Goal: Task Accomplishment & Management: Complete application form

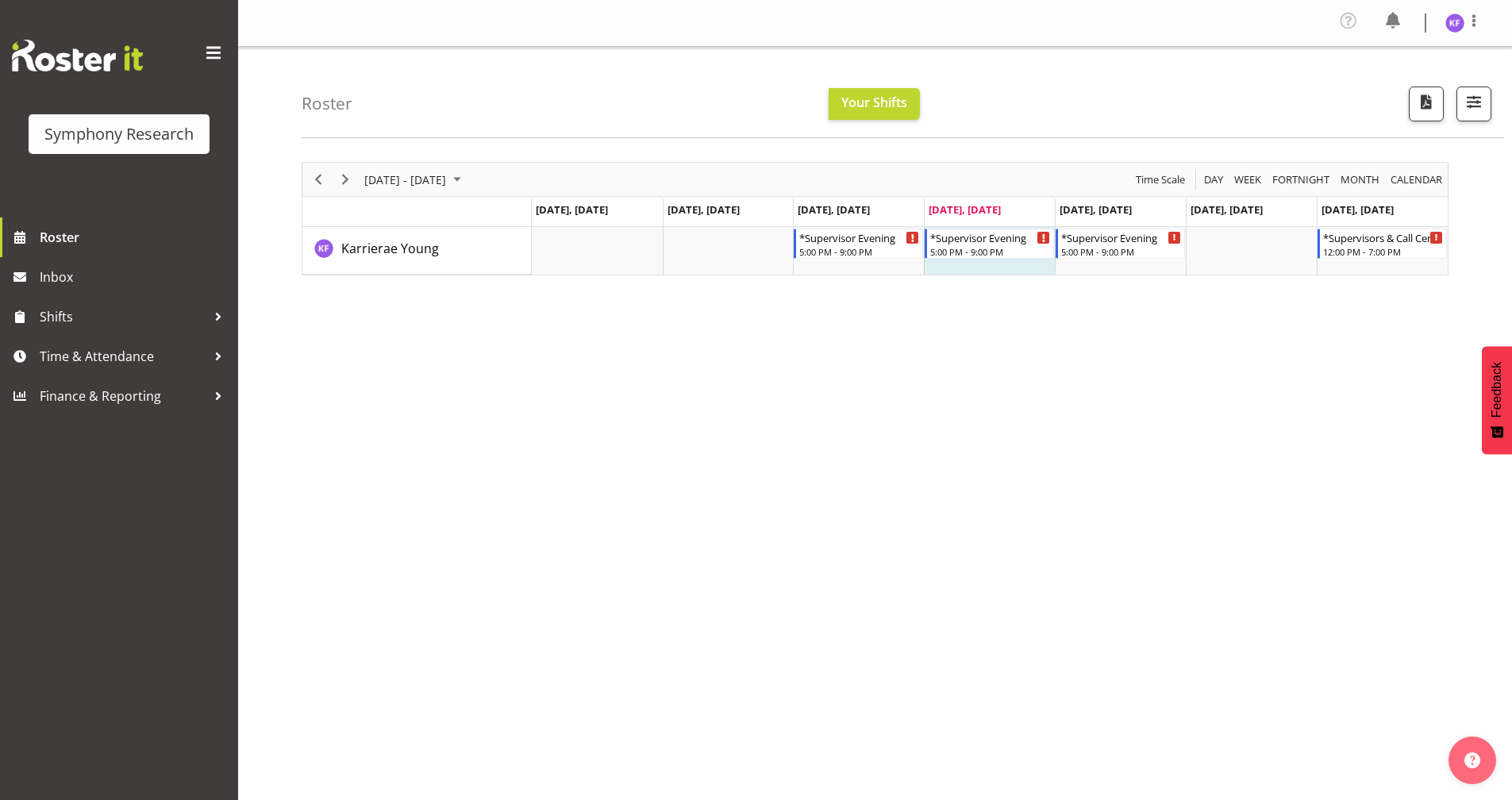
click at [458, 489] on div "[DATE] - [DATE] [DATE] Day Week Fortnight Month calendar Month Agenda Time Scal…" at bounding box center [907, 467] width 1210 height 635
click at [175, 356] on span "Time & Attendance" at bounding box center [123, 357] width 167 height 24
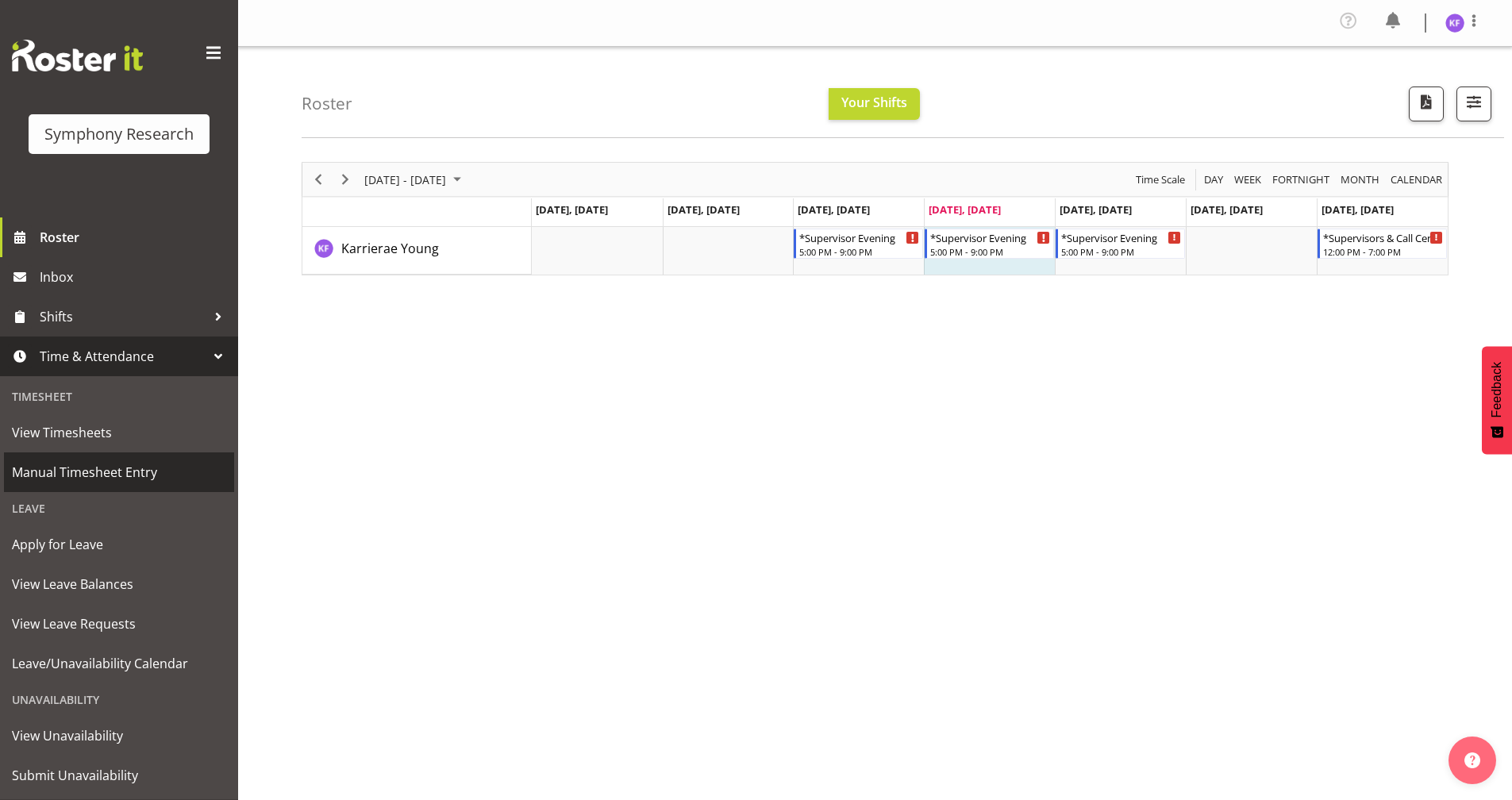
click at [163, 471] on span "Manual Timesheet Entry" at bounding box center [119, 472] width 214 height 24
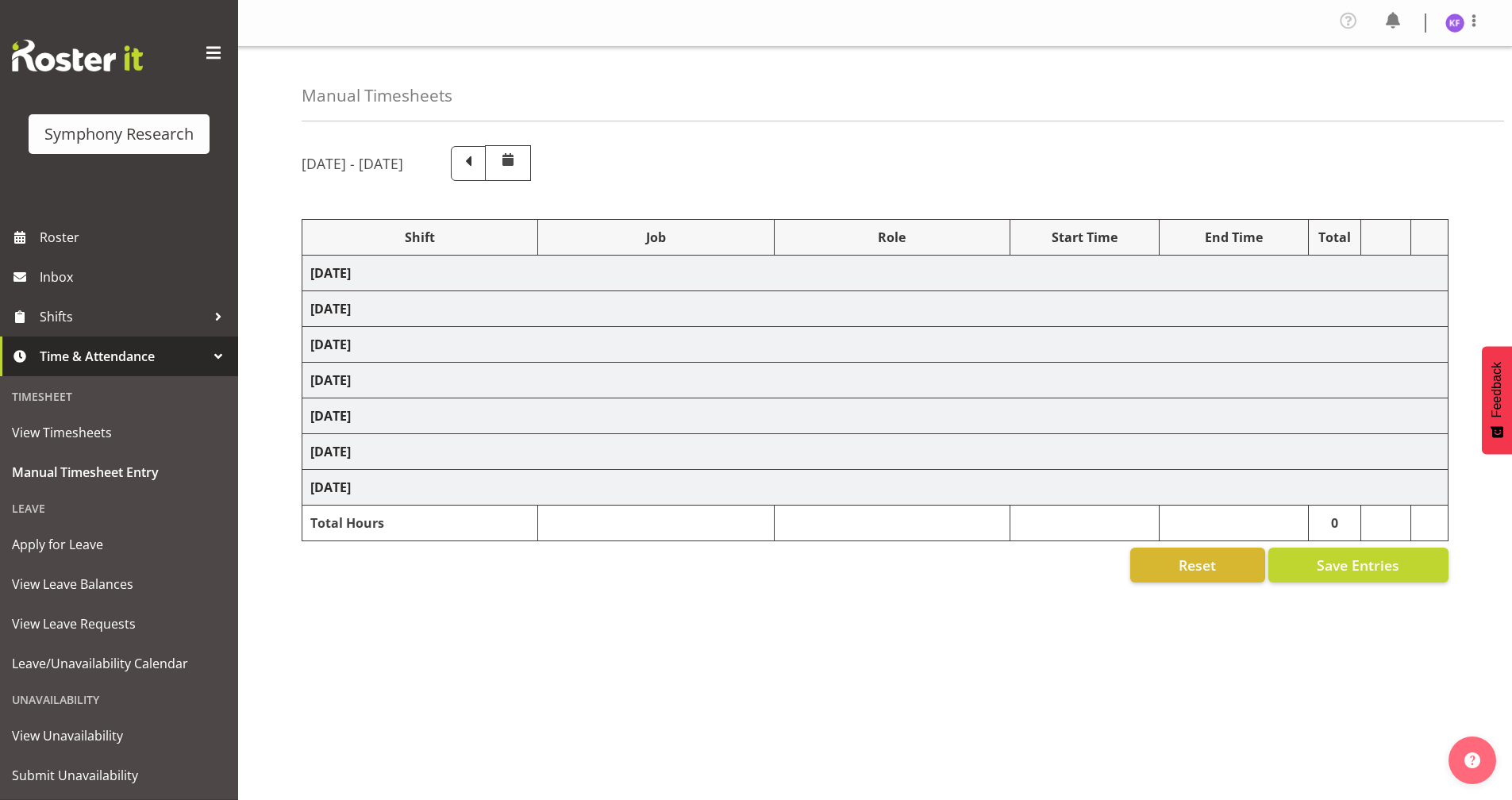
select select "41604"
select select "10527"
select select "358"
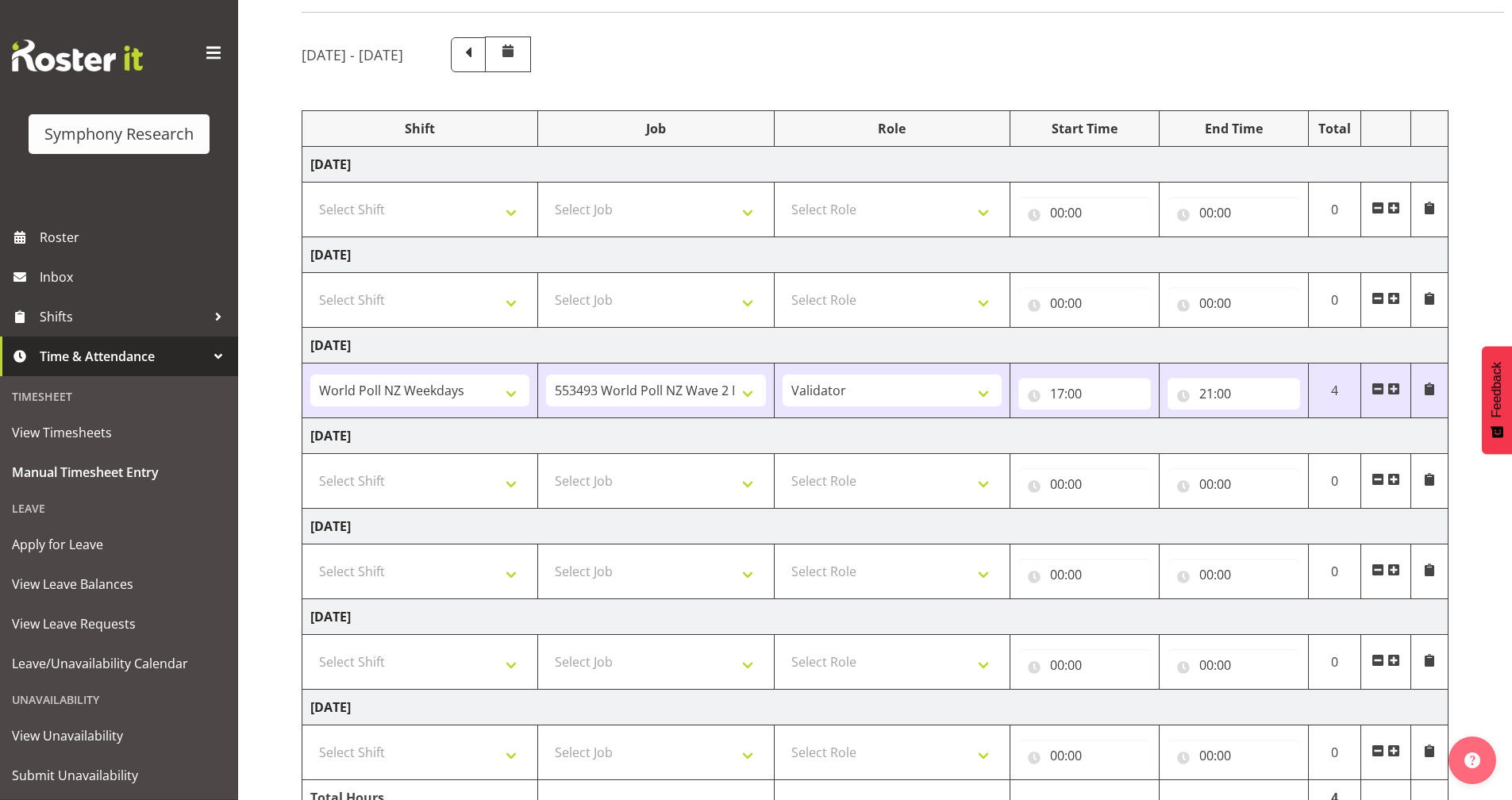
scroll to position [190, 0]
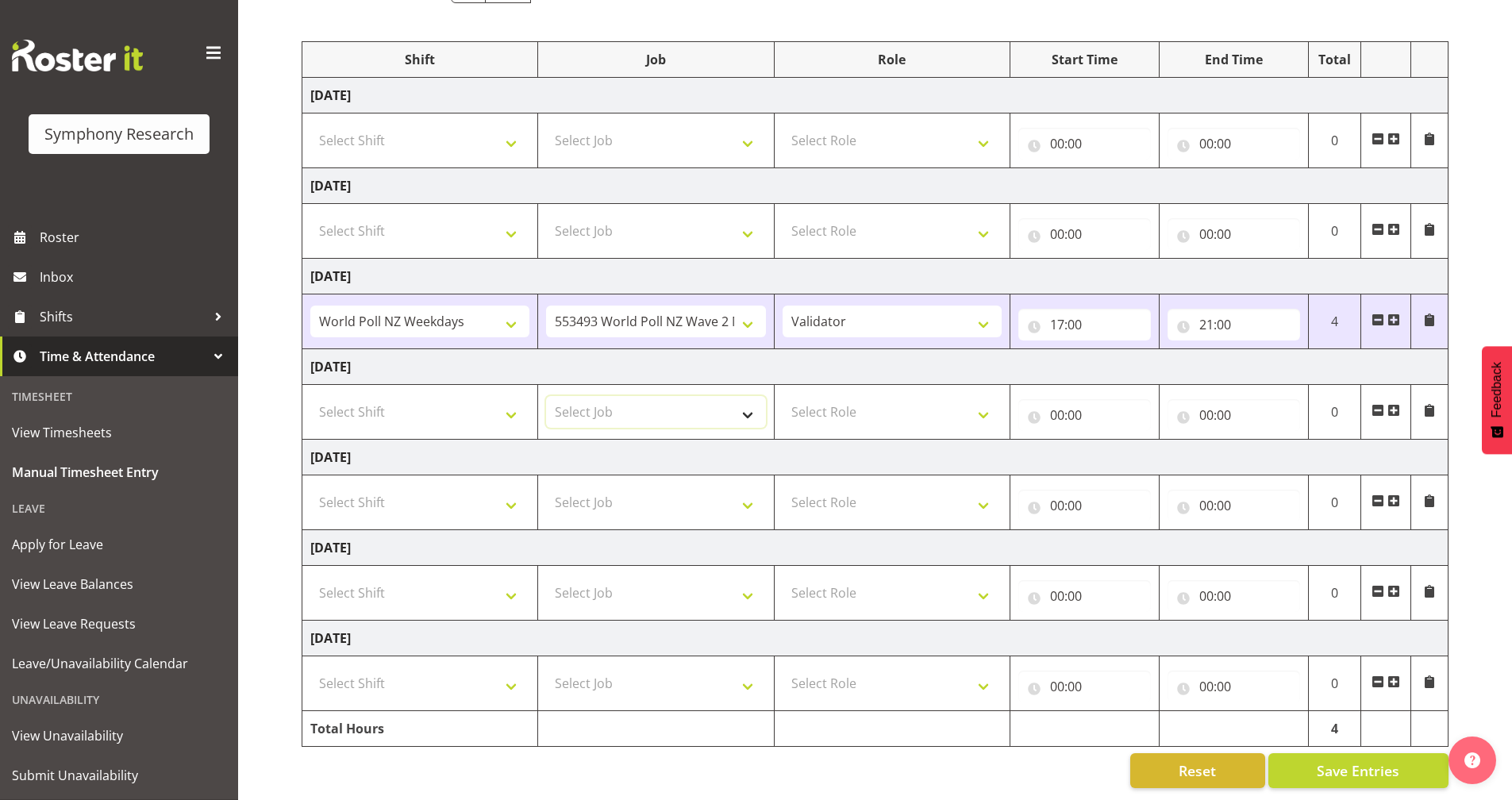
click at [676, 415] on select "Select Job 550060 IF Admin 553492 World Poll Aus Wave 2 Main 2025 553493 World …" at bounding box center [655, 412] width 219 height 32
select select "10527"
click at [546, 397] on select "Select Job 550060 IF Admin 553492 World Poll Aus Wave 2 Main 2025 553493 World …" at bounding box center [655, 412] width 219 height 32
click at [885, 411] on select "Select Role Briefing Interviewing Validator Supervisor" at bounding box center [892, 412] width 219 height 32
select select "358"
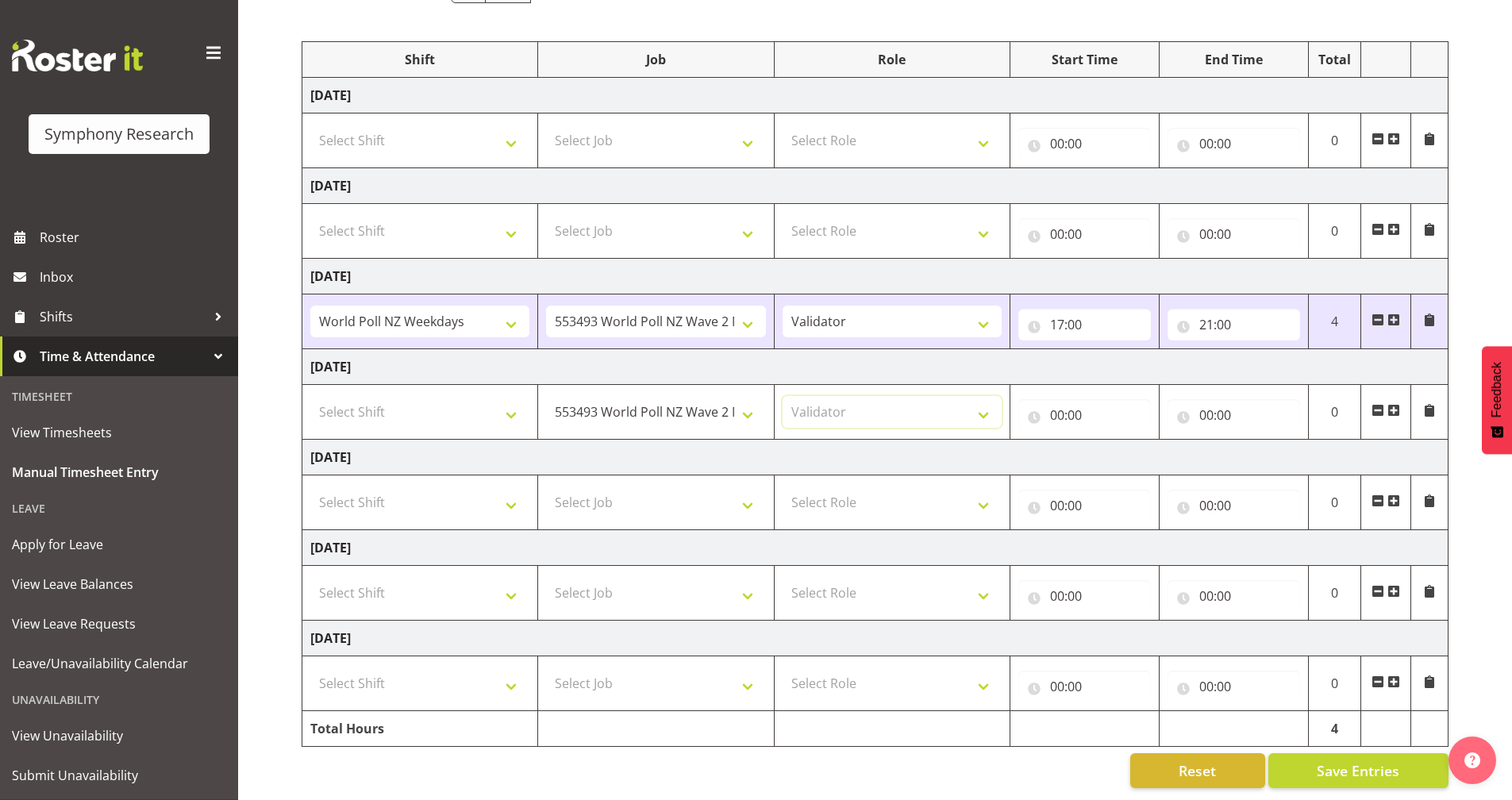
click at [783, 397] on select "Select Role Briefing Interviewing Validator Supervisor" at bounding box center [892, 412] width 219 height 32
click at [1025, 399] on input "00:00" at bounding box center [1085, 415] width 132 height 32
click at [1118, 448] on select "00 01 02 03 04 05 06 07 08 09 10 11 12 13 14 15 16 17 18 19 20 21 22 23" at bounding box center [1127, 456] width 36 height 32
select select "17"
type input "17:00"
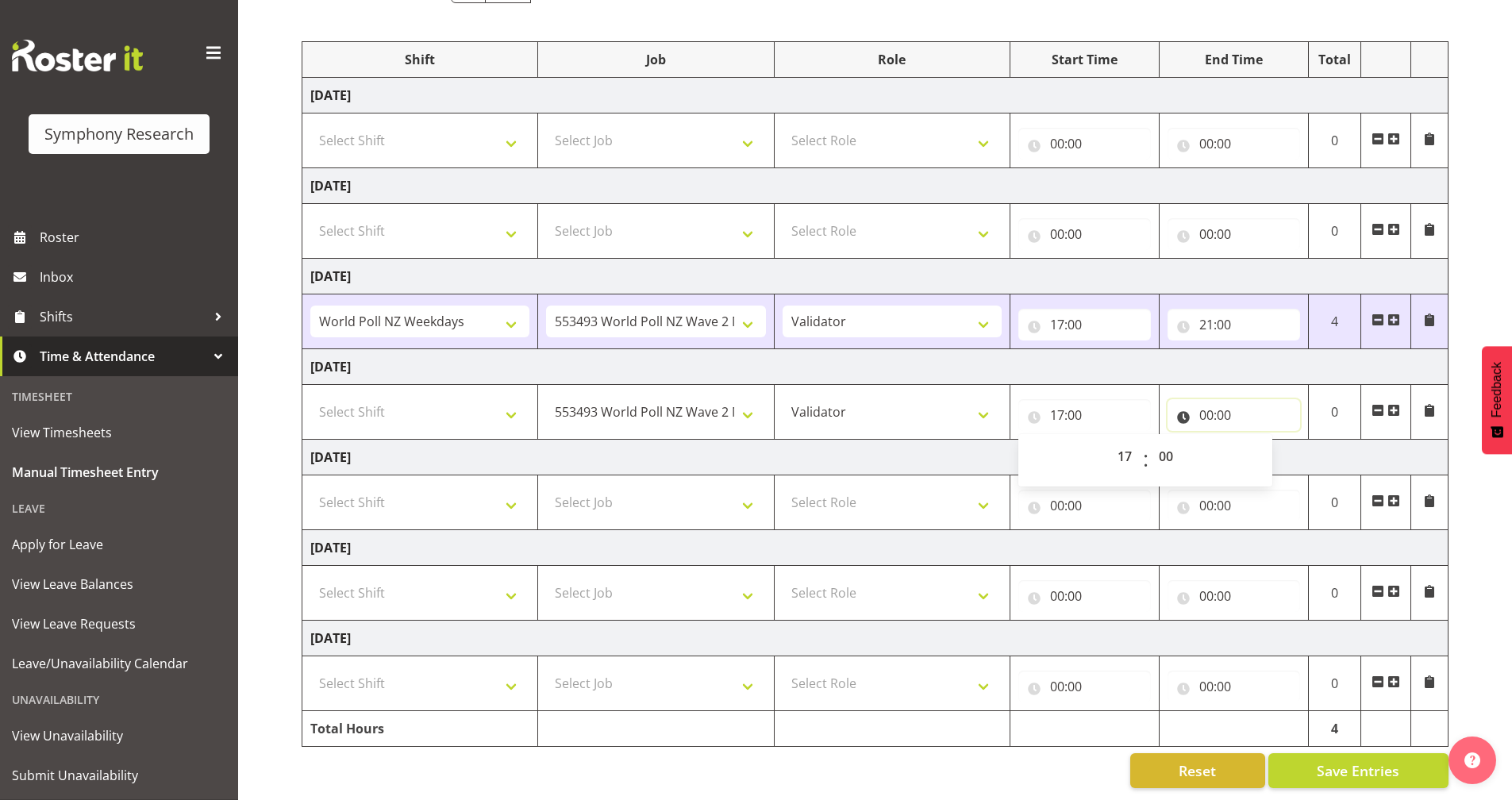
click at [1197, 400] on input "00:00" at bounding box center [1234, 415] width 132 height 32
click at [1280, 445] on select "00 01 02 03 04 05 06 07 08 09 10 11 12 13 14 15 16 17 18 19 20 21 22 23" at bounding box center [1276, 456] width 36 height 32
select select "21"
type input "21:00"
click at [1110, 448] on td "Friday 5th September 2025" at bounding box center [876, 458] width 1146 height 36
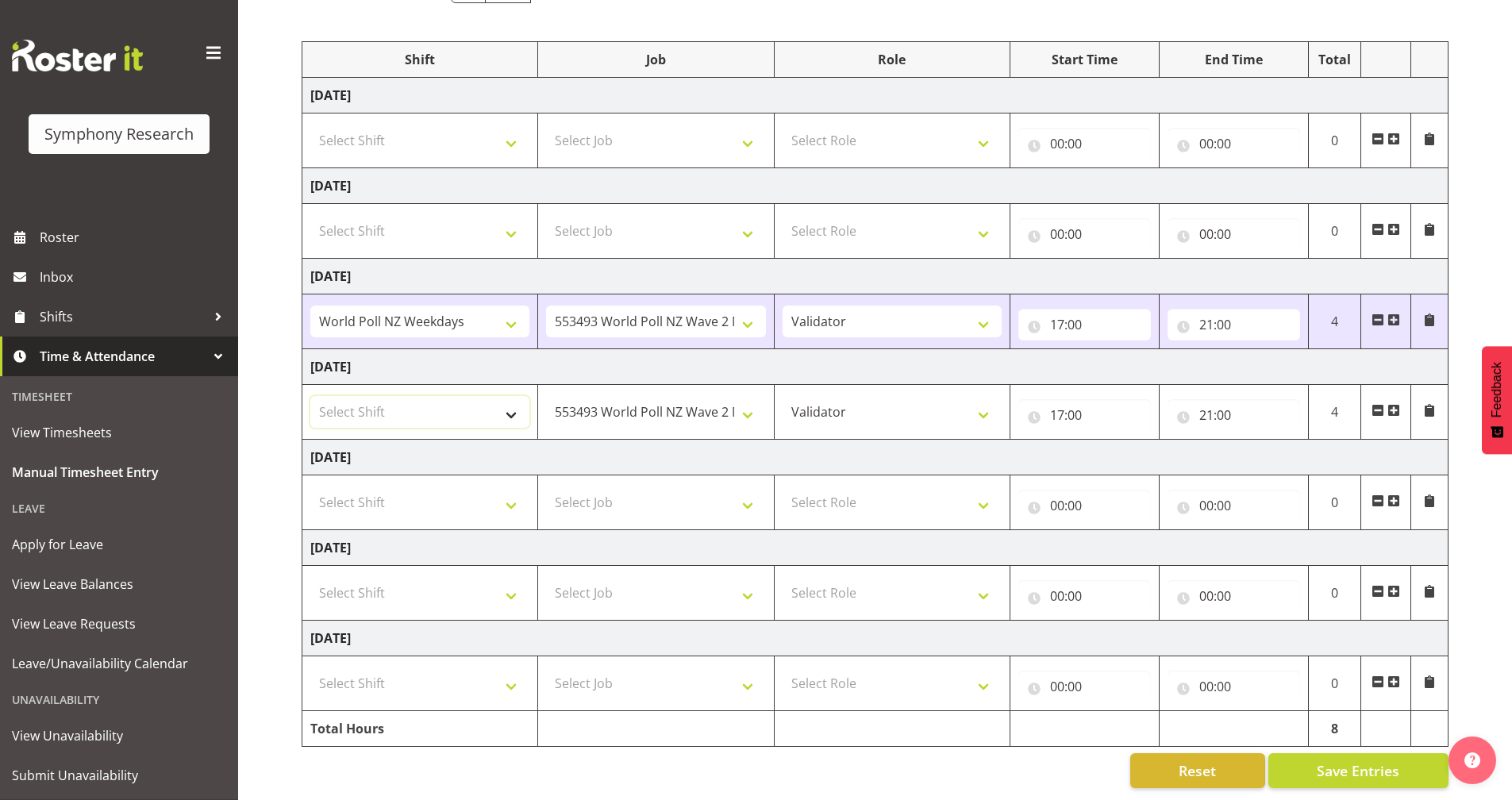
click at [406, 410] on select "Select Shift !!Weekend Residential (Roster IT Shift Label) *Business 9/10am ~ 4…" at bounding box center [420, 412] width 219 height 32
select select "41604"
click at [310, 397] on select "Select Shift !!Weekend Residential (Roster IT Shift Label) *Business 9/10am ~ 4…" at bounding box center [420, 412] width 219 height 32
click at [1381, 760] on span "Save Entries" at bounding box center [1358, 771] width 83 height 21
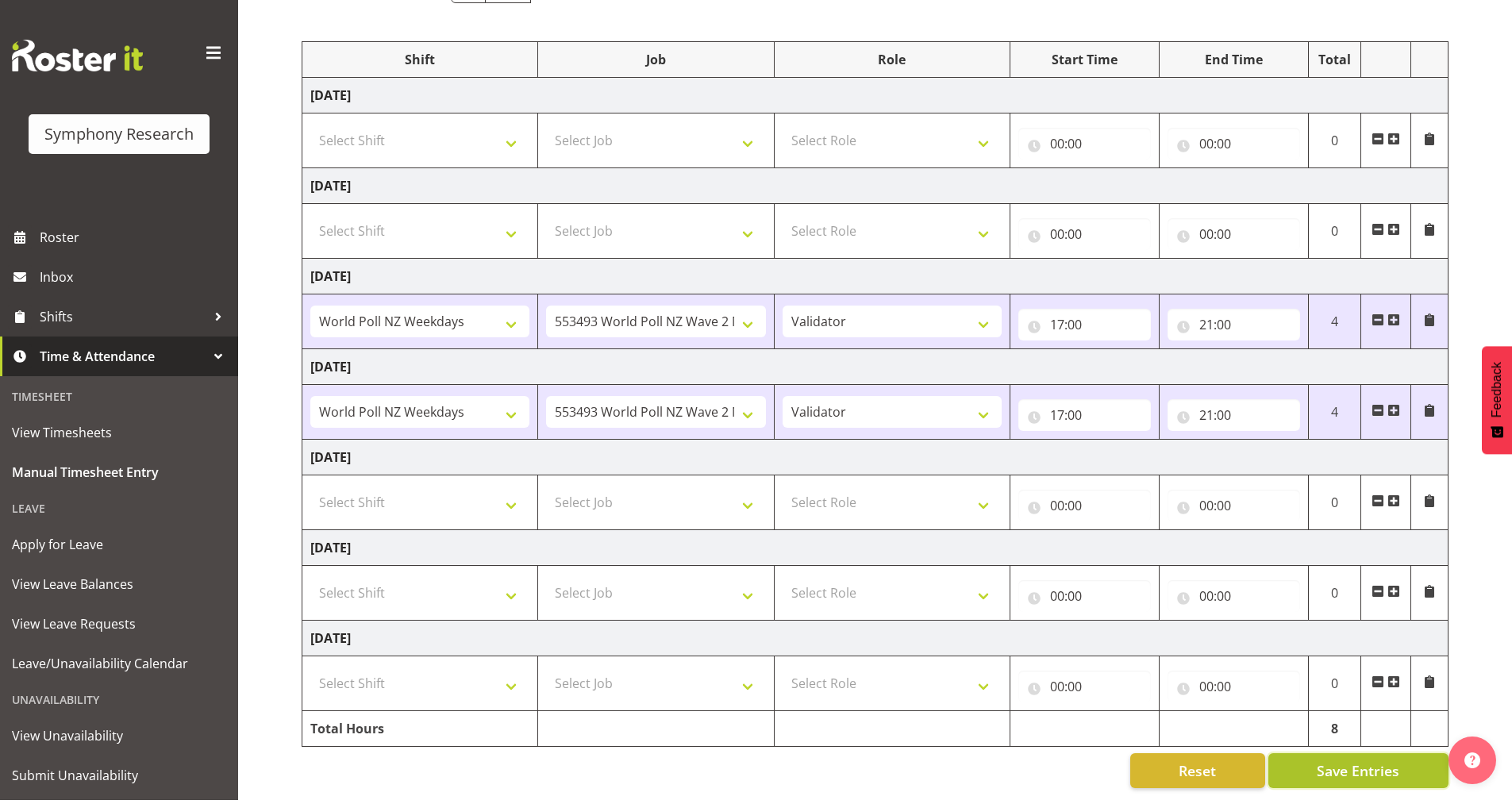
click at [1331, 760] on span "Save Entries" at bounding box center [1358, 771] width 83 height 21
